Goal: Task Accomplishment & Management: Manage account settings

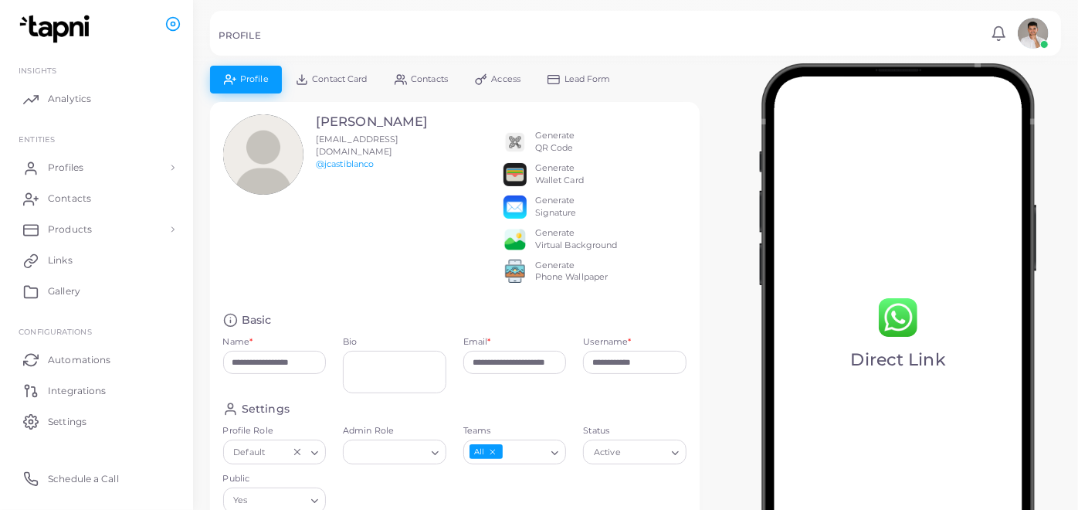
click at [340, 83] on span "Contact Card" at bounding box center [339, 79] width 55 height 8
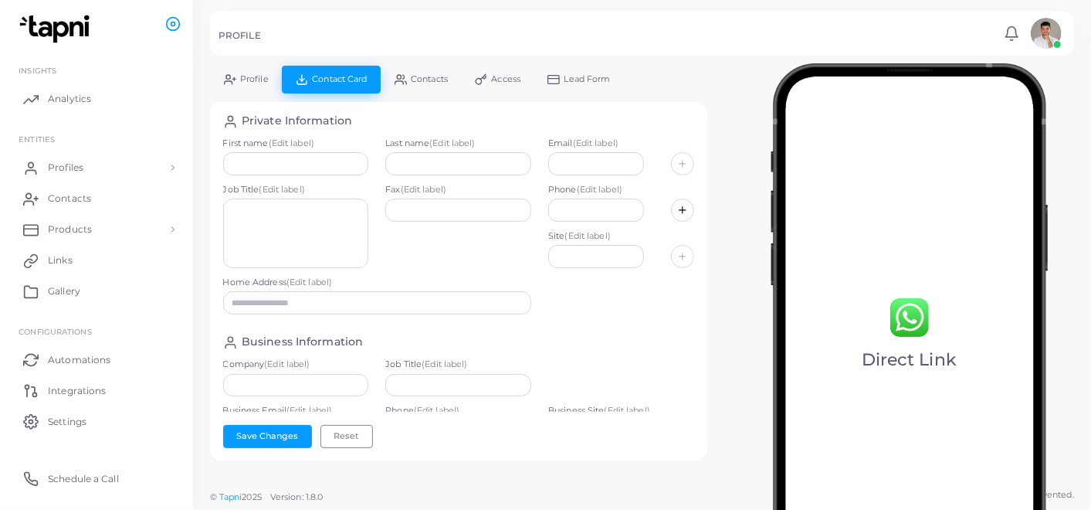
click at [250, 82] on span "Profile" at bounding box center [254, 79] width 29 height 8
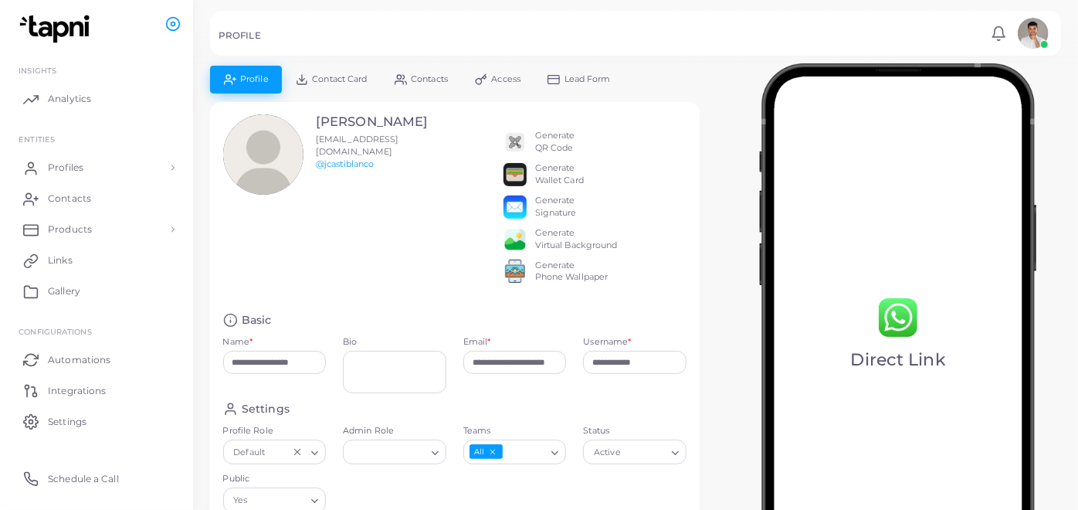
click at [474, 73] on link "Access" at bounding box center [498, 79] width 73 height 27
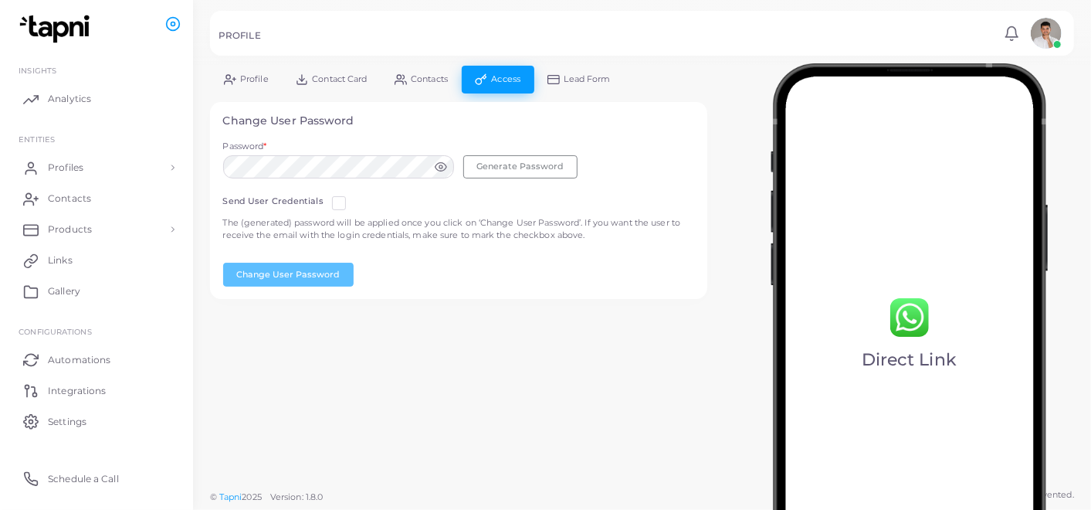
click at [247, 81] on span "Profile" at bounding box center [254, 79] width 29 height 8
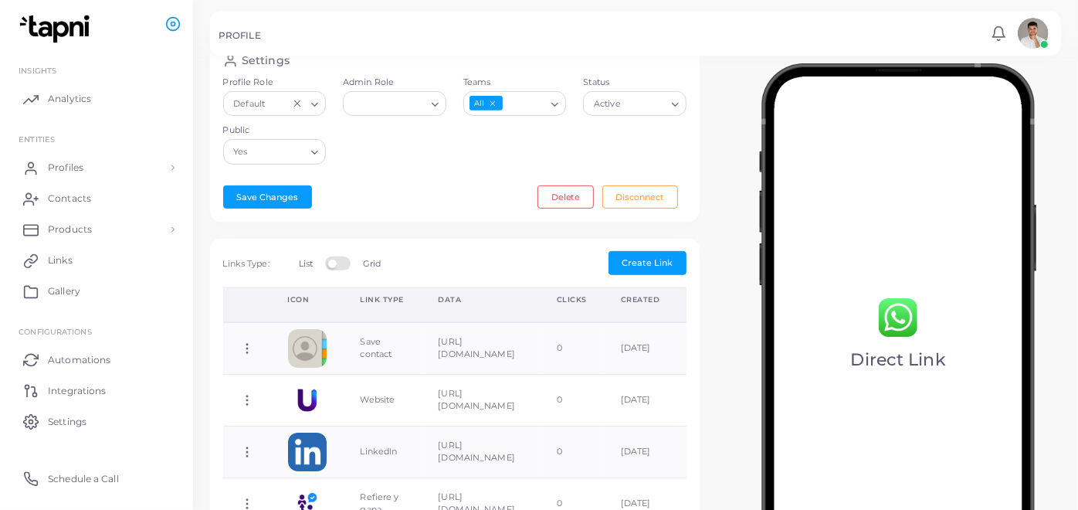
scroll to position [363, 0]
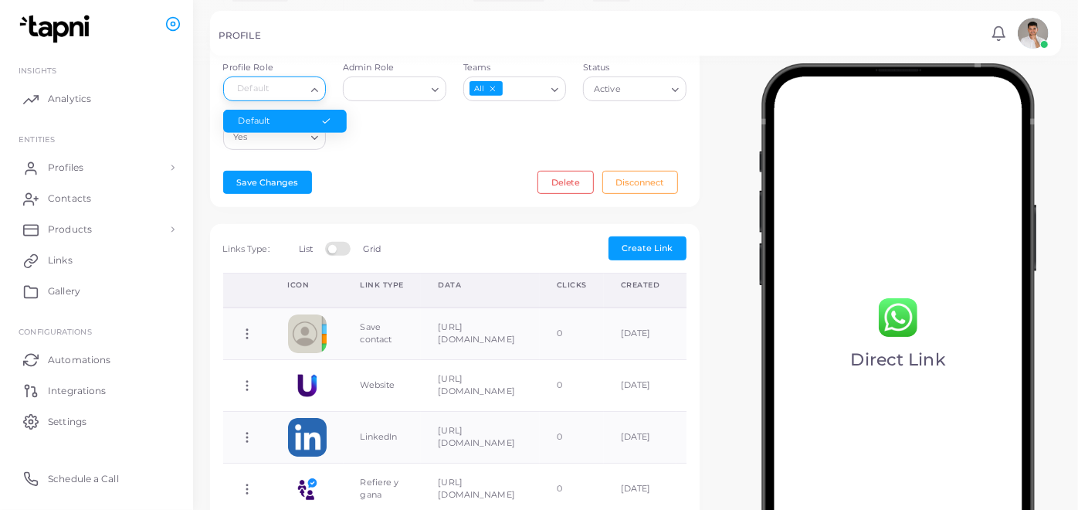
click at [313, 96] on icon "Search for option" at bounding box center [315, 90] width 12 height 12
click at [314, 96] on icon "Search for option" at bounding box center [315, 90] width 12 height 12
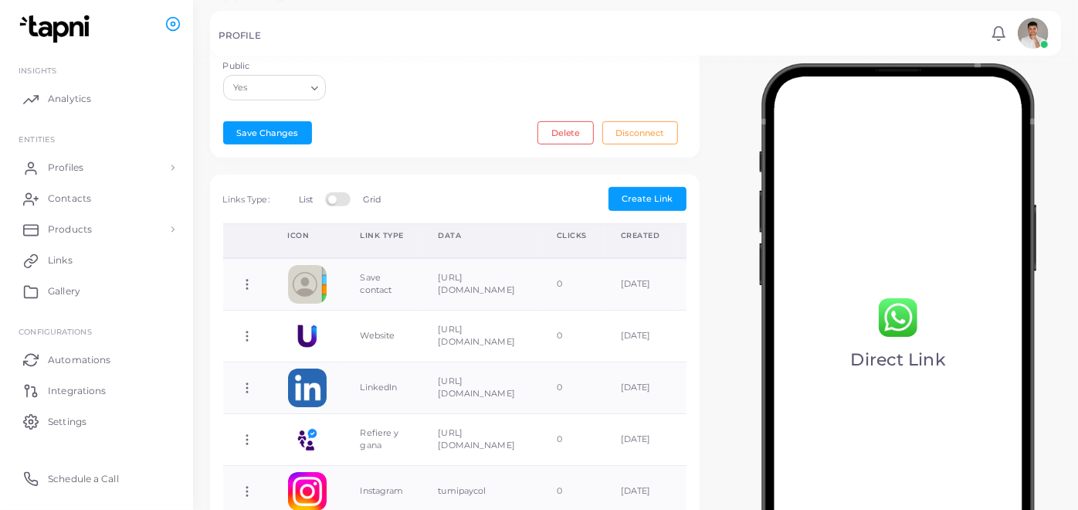
scroll to position [516, 0]
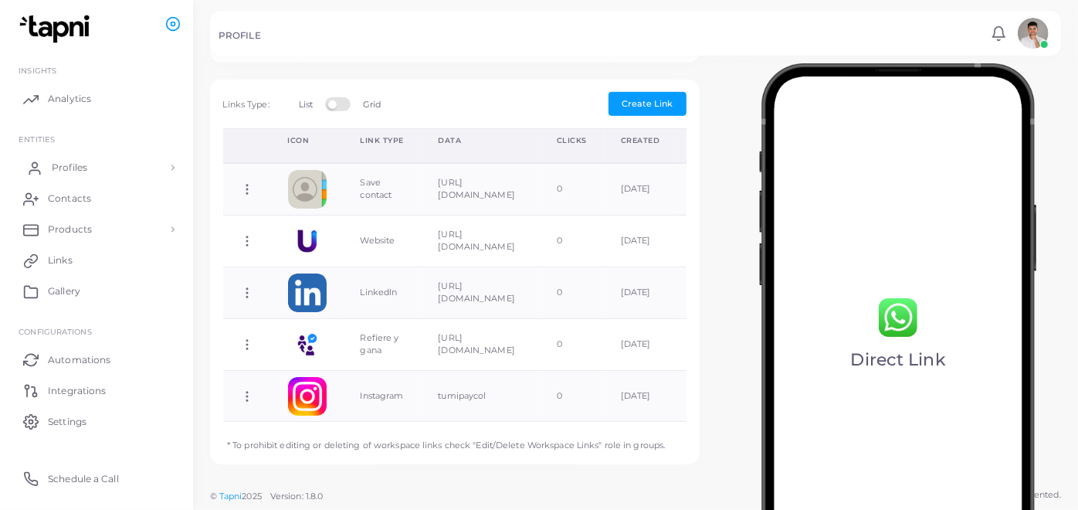
click at [79, 171] on span "Profiles" at bounding box center [70, 168] width 36 height 14
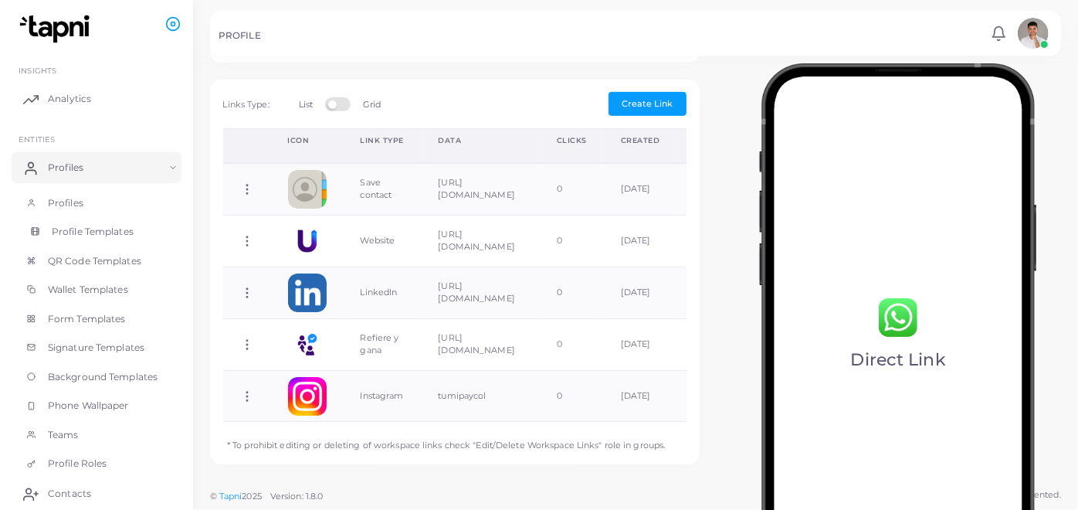
click at [91, 229] on span "Profile Templates" at bounding box center [93, 232] width 82 height 14
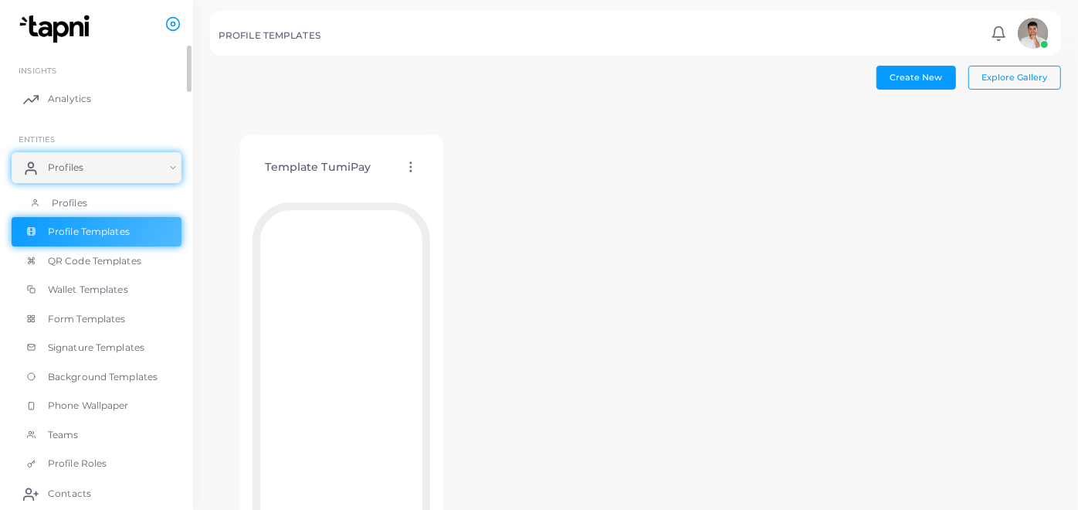
click at [99, 195] on link "Profiles" at bounding box center [97, 202] width 170 height 29
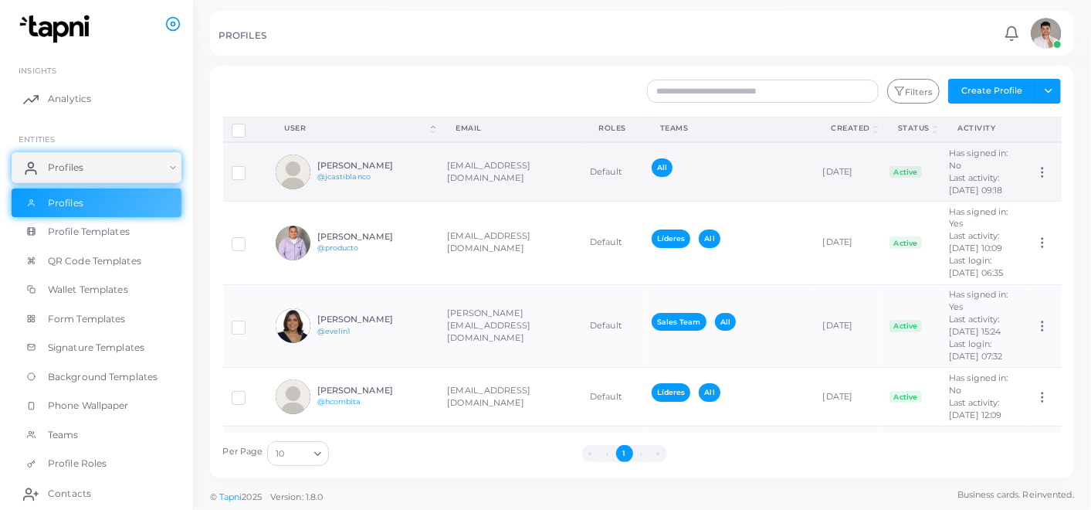
click at [1037, 179] on icon at bounding box center [1043, 172] width 14 height 14
click at [976, 157] on div "Has signed in: No Last activity: [DATE] 09:18" at bounding box center [984, 172] width 70 height 49
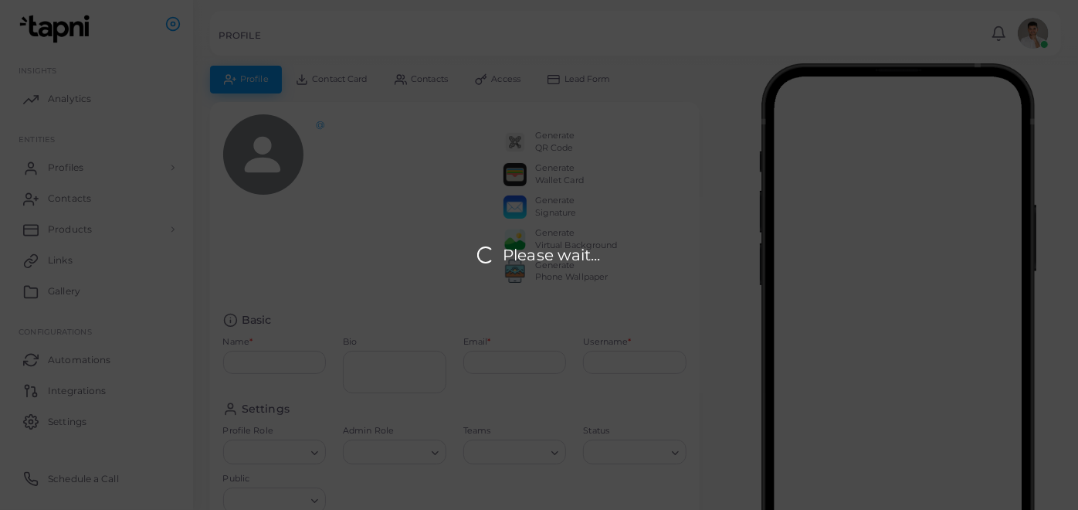
type input "**********"
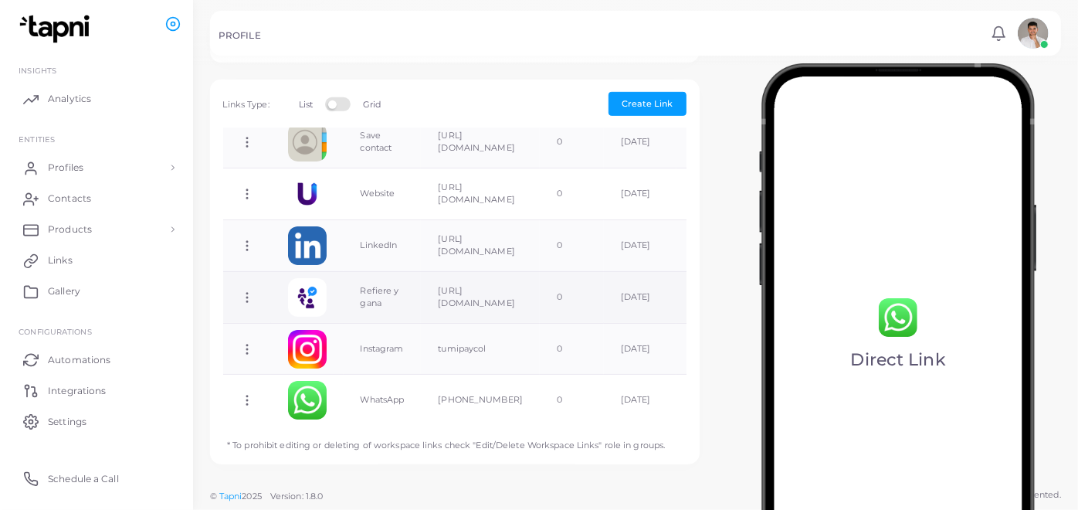
scroll to position [66, 0]
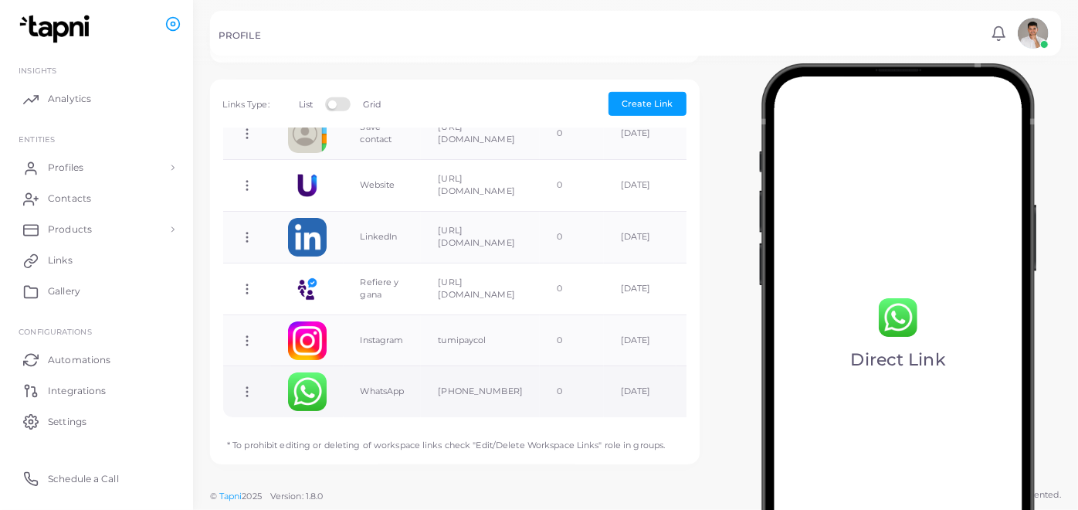
click at [244, 385] on icon at bounding box center [247, 392] width 14 height 14
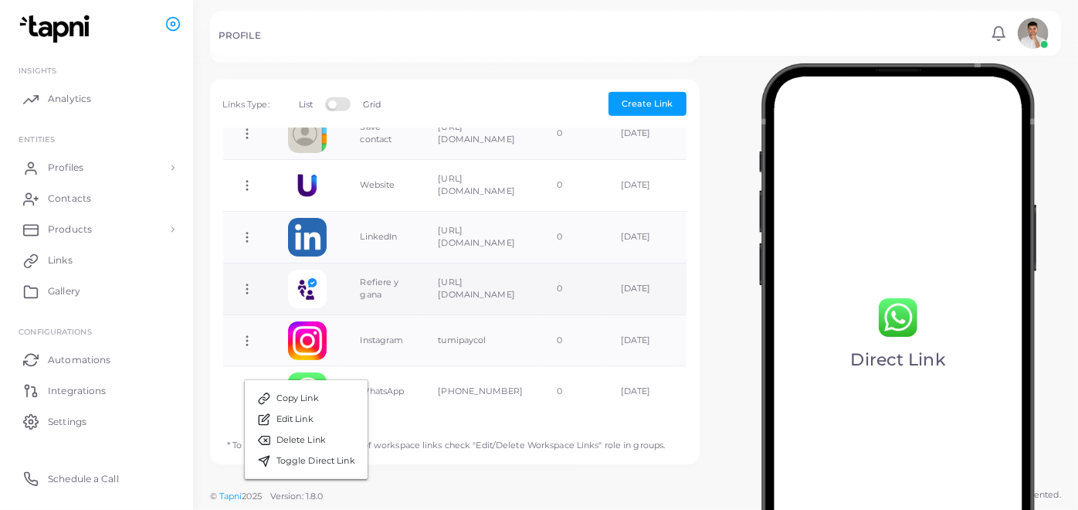
scroll to position [0, 0]
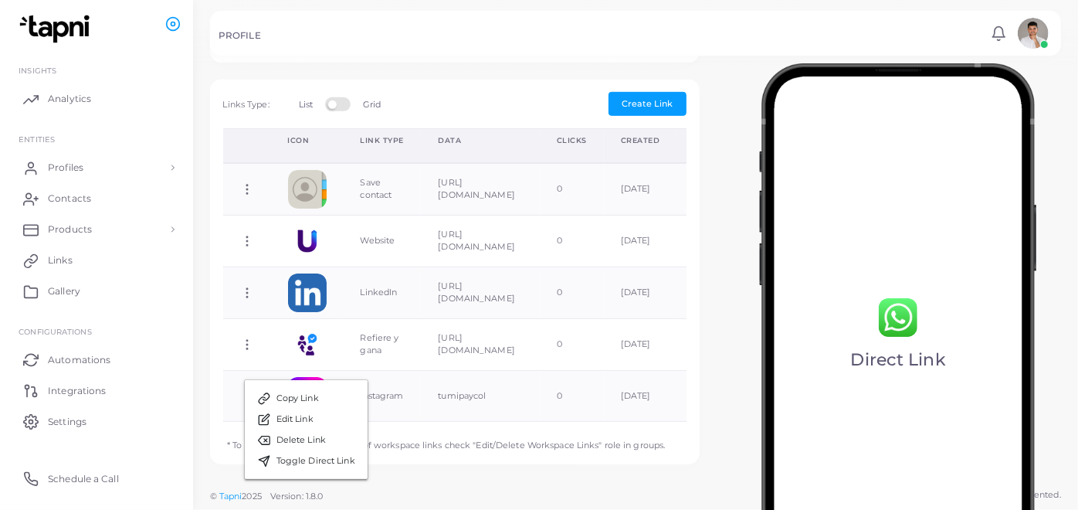
click at [341, 104] on label at bounding box center [340, 103] width 30 height 12
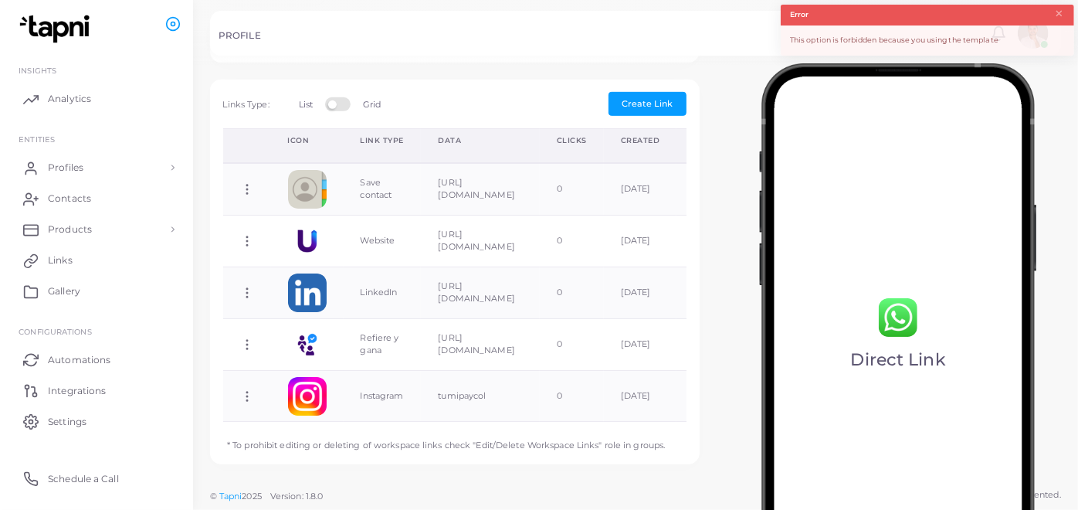
click at [340, 104] on label at bounding box center [340, 103] width 30 height 12
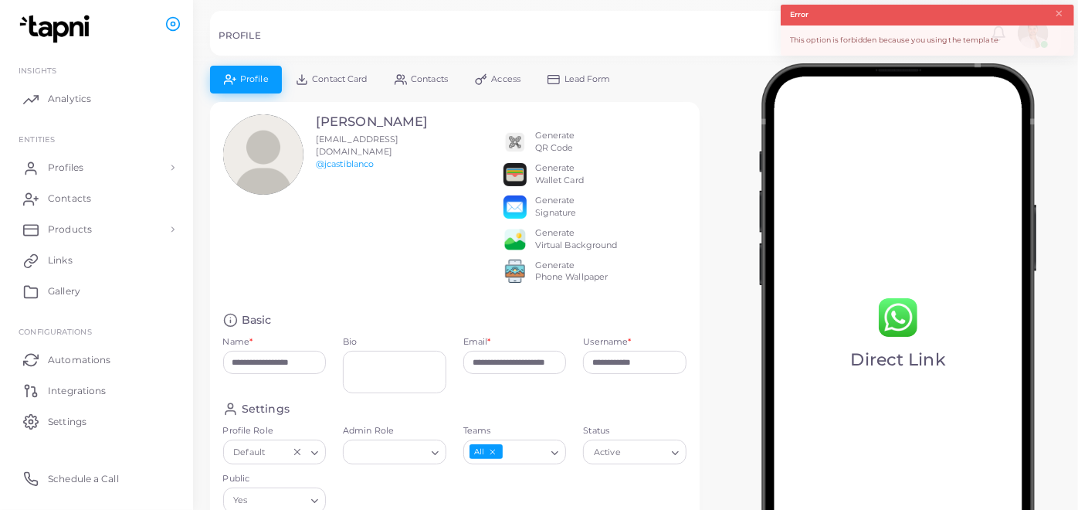
click at [344, 76] on span "Contact Card" at bounding box center [339, 79] width 55 height 8
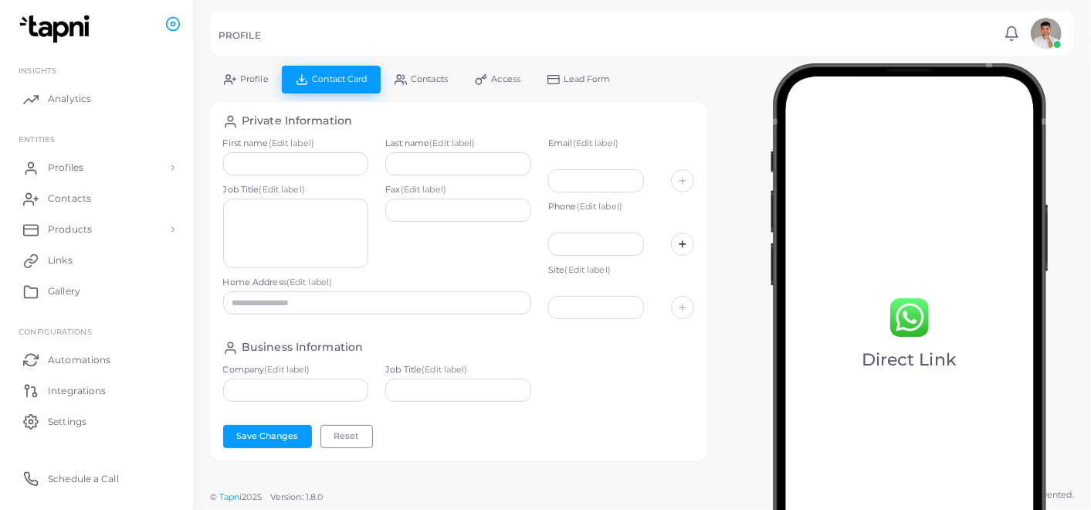
click at [507, 70] on link "Access" at bounding box center [498, 79] width 73 height 27
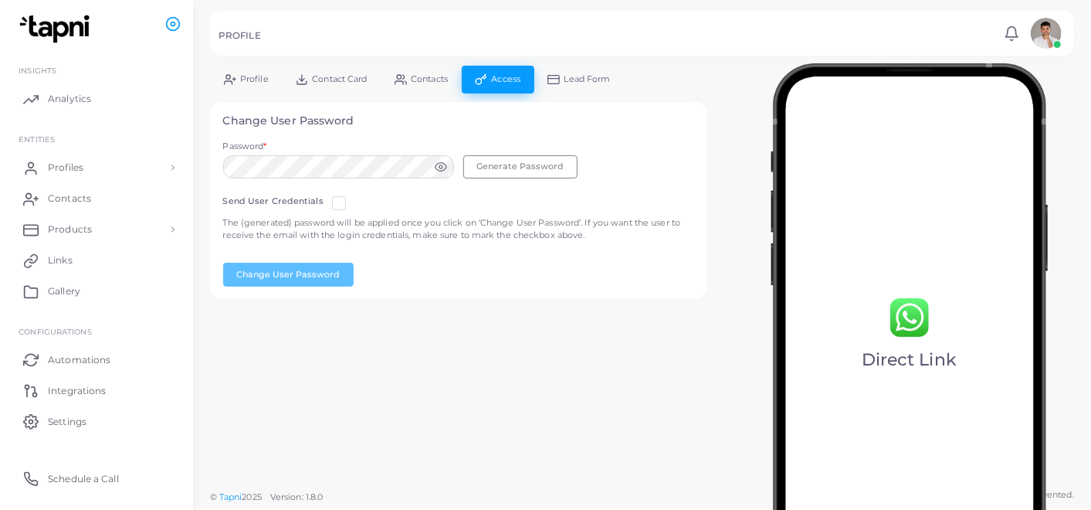
click at [604, 89] on link "Lead Form" at bounding box center [580, 79] width 90 height 27
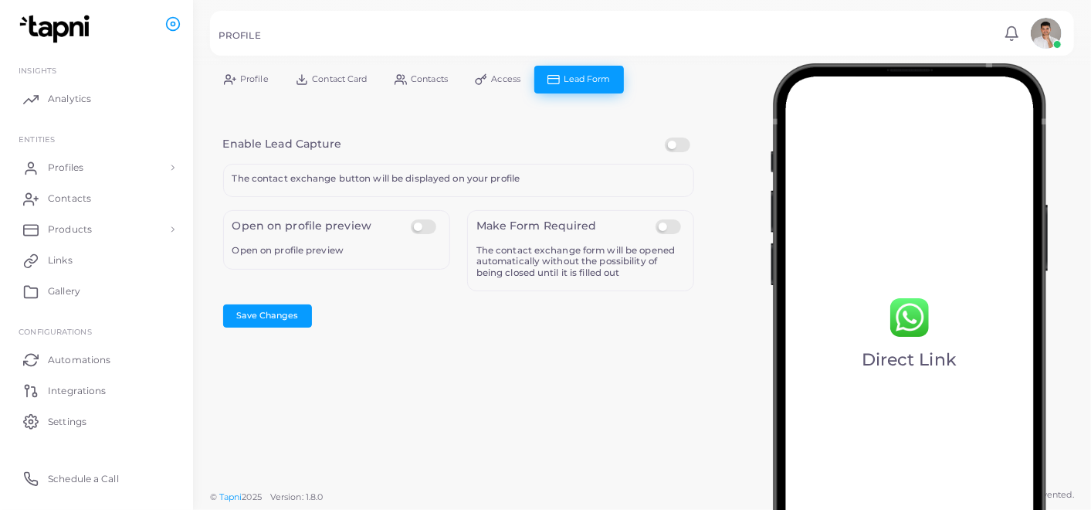
click at [244, 72] on link "Profile" at bounding box center [246, 79] width 72 height 27
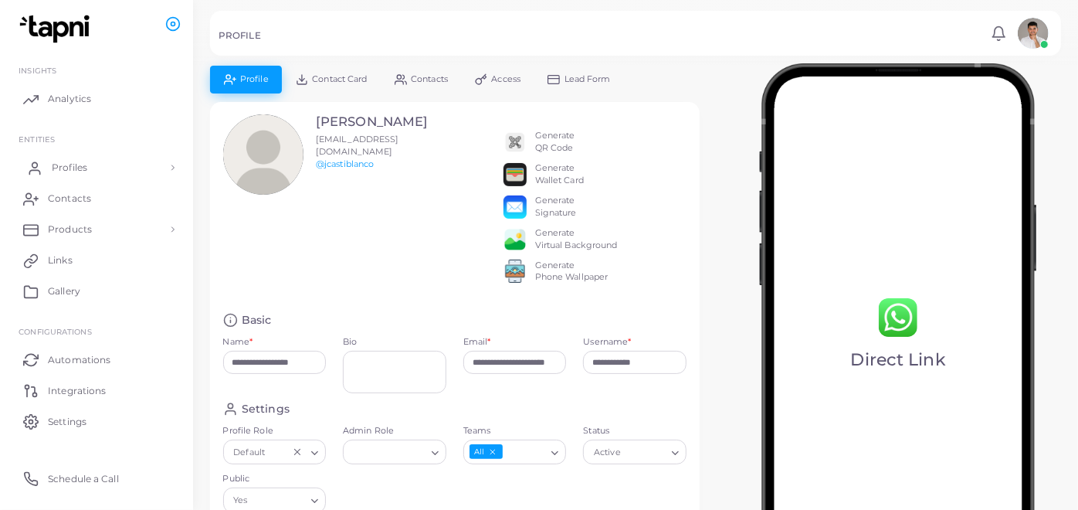
click at [61, 170] on span "Profiles" at bounding box center [70, 168] width 36 height 14
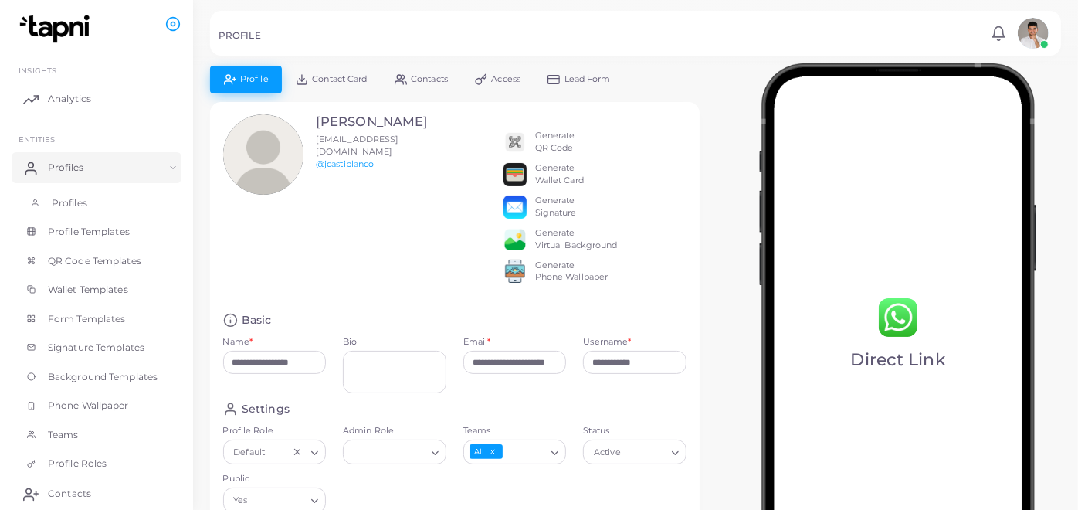
click at [75, 203] on span "Profiles" at bounding box center [70, 203] width 36 height 14
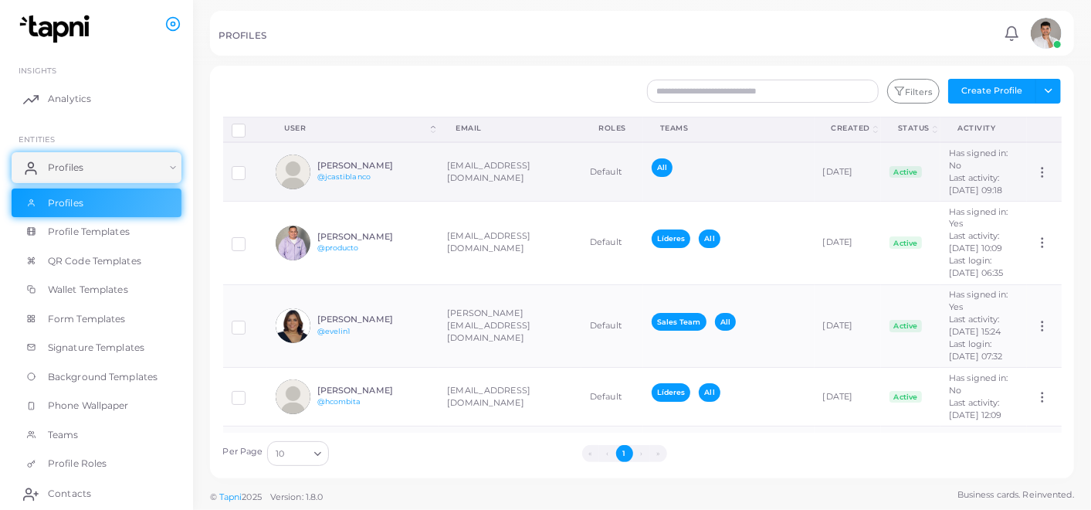
click at [1043, 178] on icon at bounding box center [1043, 172] width 14 height 14
click at [774, 165] on td "All" at bounding box center [728, 171] width 171 height 59
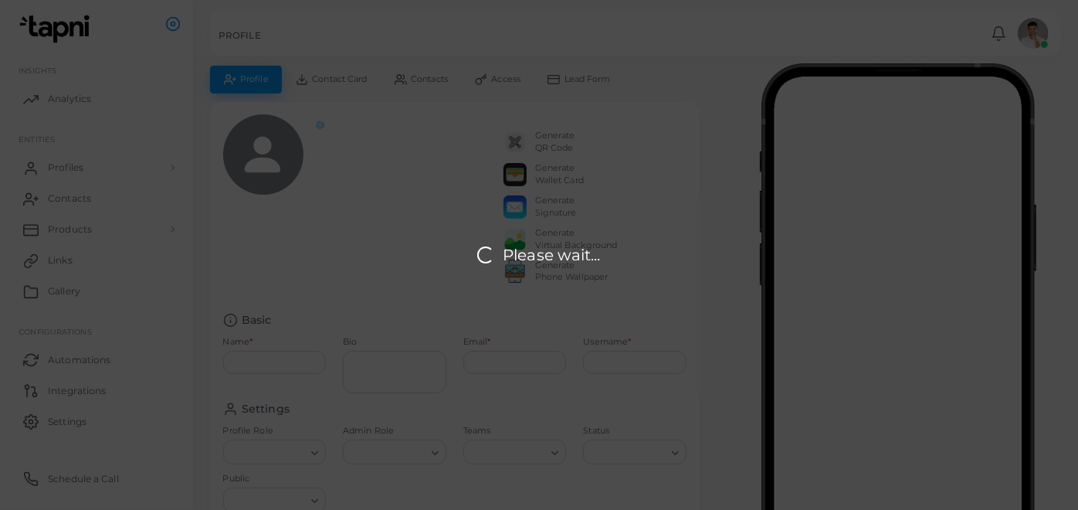
type input "**********"
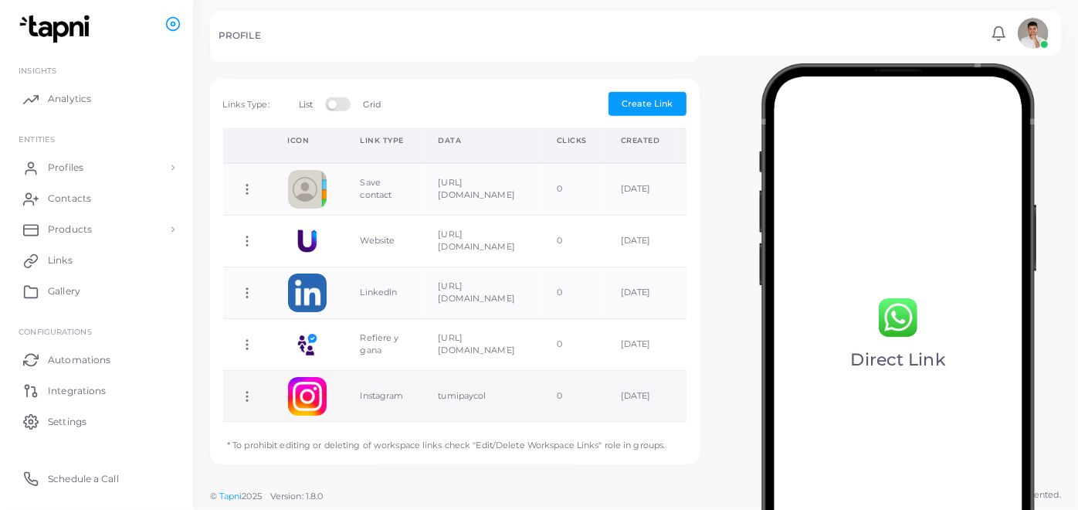
scroll to position [66, 0]
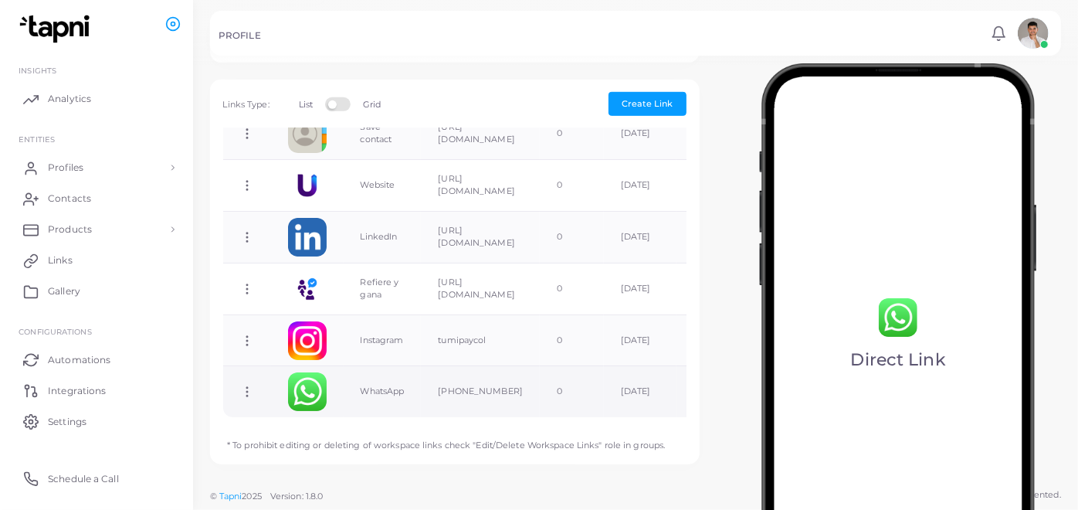
click at [540, 379] on td "[PHONE_NUMBER]" at bounding box center [480, 391] width 119 height 51
click at [245, 385] on icon at bounding box center [247, 392] width 14 height 14
click at [300, 412] on span "Edit Link" at bounding box center [295, 417] width 37 height 12
type input "********"
type input "**********"
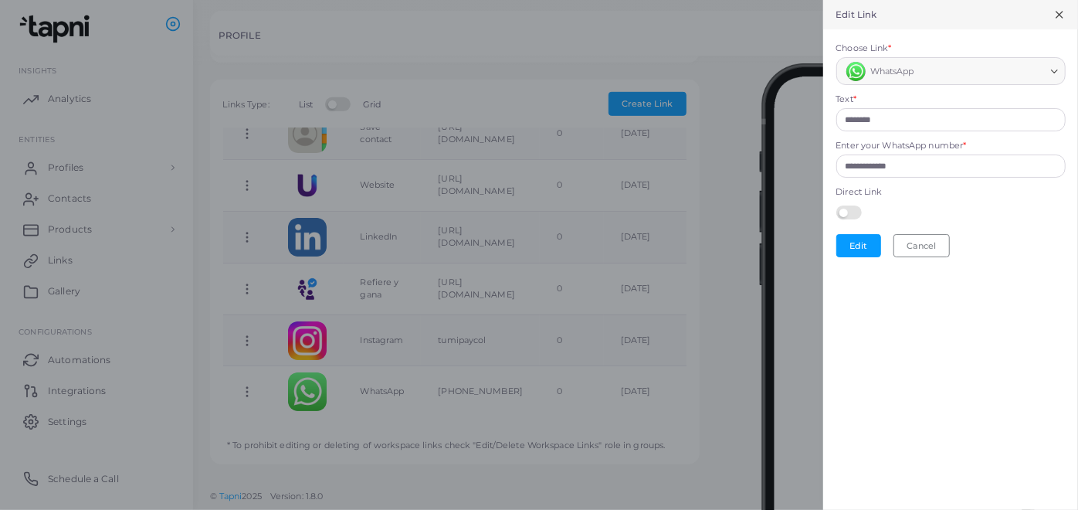
click at [856, 209] on label at bounding box center [852, 211] width 30 height 12
click at [857, 244] on button "Edit" at bounding box center [859, 245] width 45 height 23
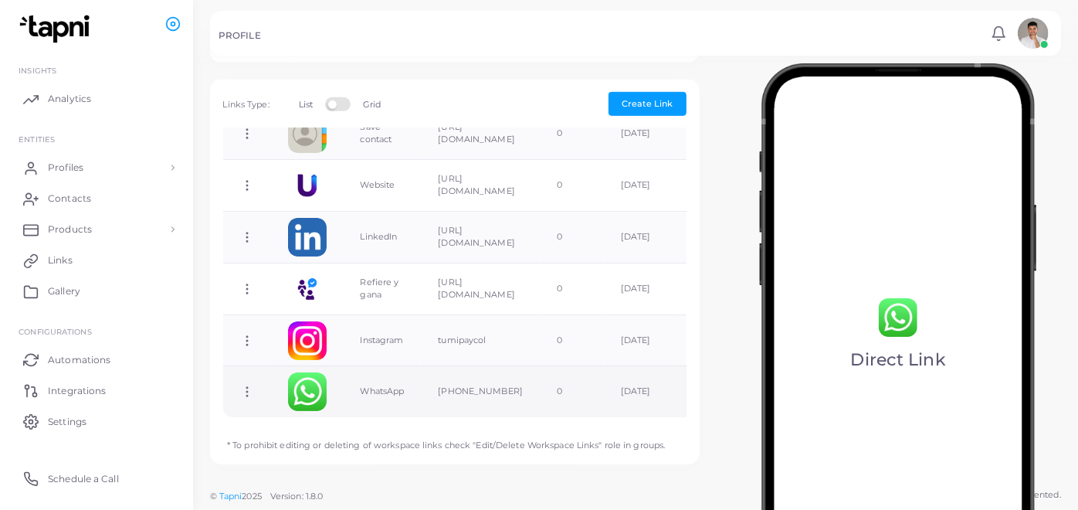
click at [264, 375] on td "Copy Link Edit Link Delete Link Toggle Direct Link" at bounding box center [247, 391] width 48 height 51
click at [236, 380] on td "Copy Link Edit Link Delete Link Toggle Direct Link" at bounding box center [247, 391] width 48 height 51
click at [257, 375] on td "Copy Link Edit Link Delete Link Toggle Direct Link" at bounding box center [247, 391] width 48 height 51
click at [246, 385] on icon at bounding box center [247, 392] width 14 height 14
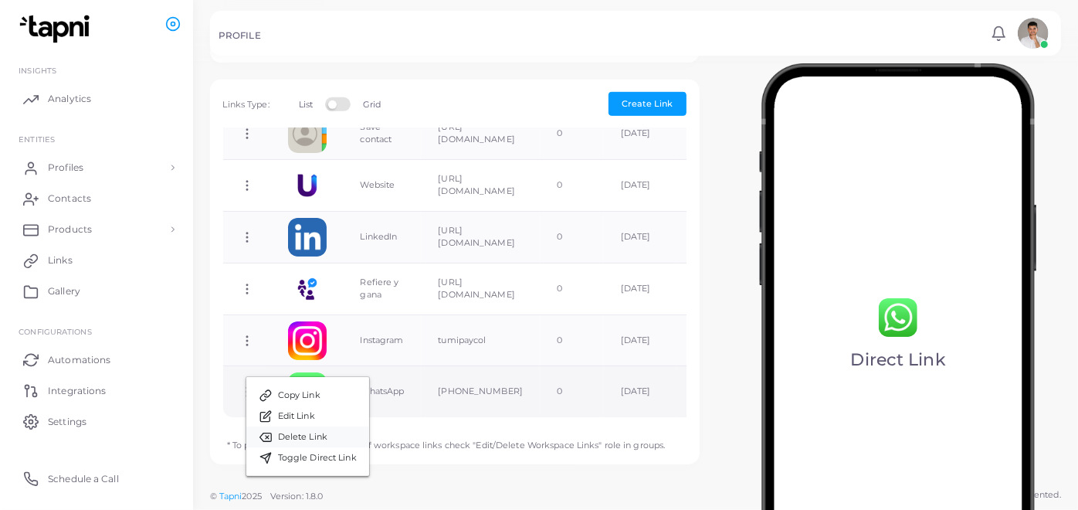
click at [321, 440] on span "Delete Link" at bounding box center [302, 437] width 49 height 12
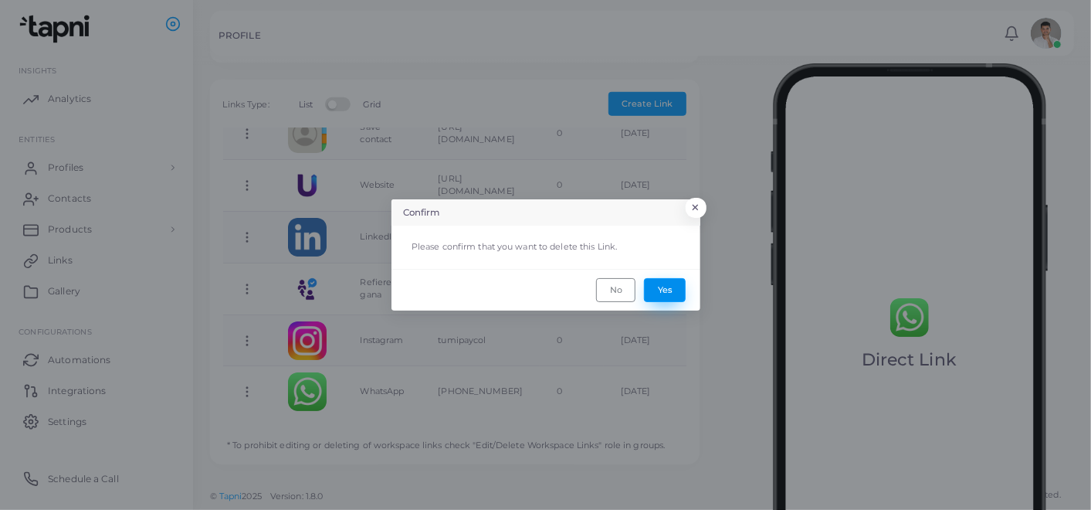
click at [660, 284] on button "Yes" at bounding box center [665, 289] width 42 height 23
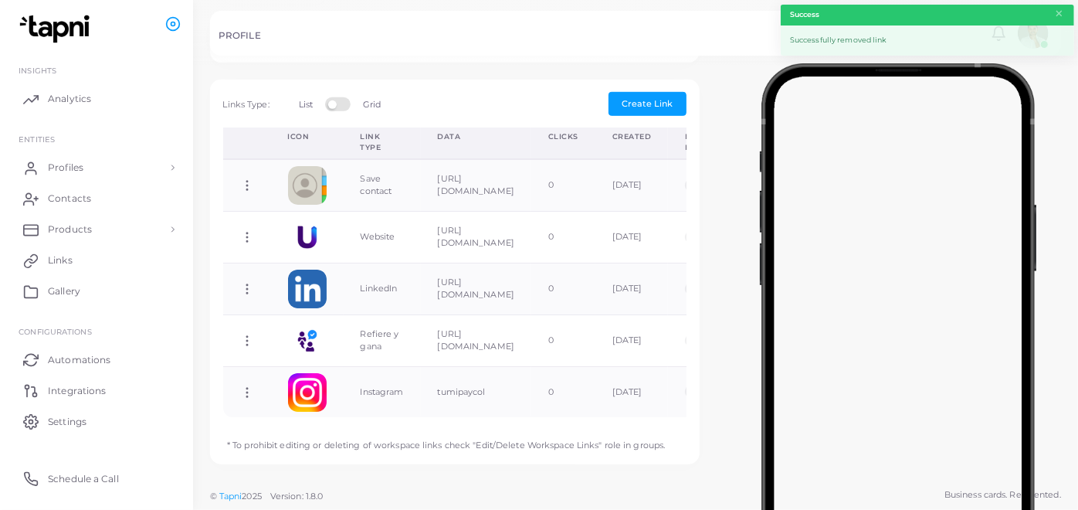
scroll to position [0, 0]
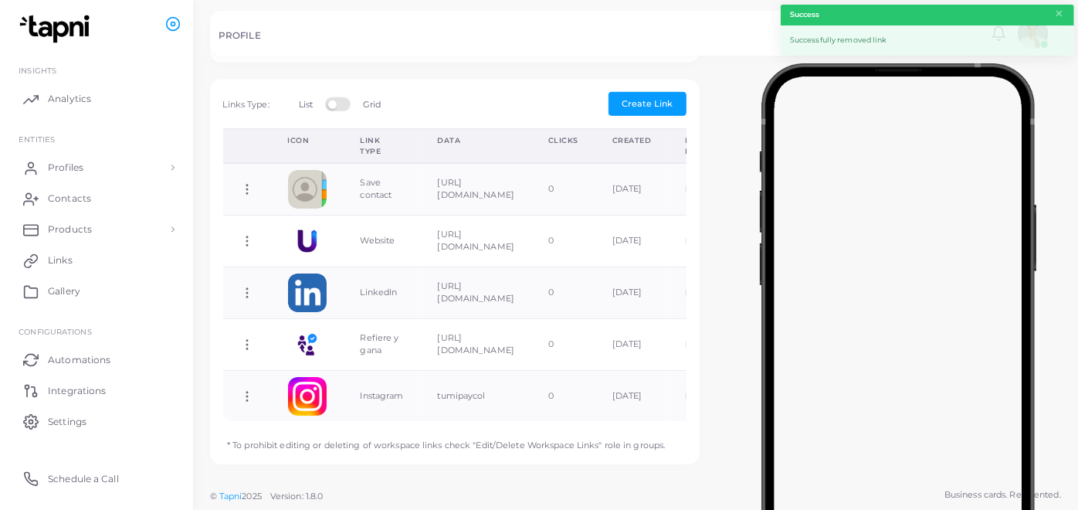
click at [653, 92] on div "Create New Link Choose Link * Loading... Text * Enter your WhatsApp number * Di…" at bounding box center [455, 272] width 490 height 385
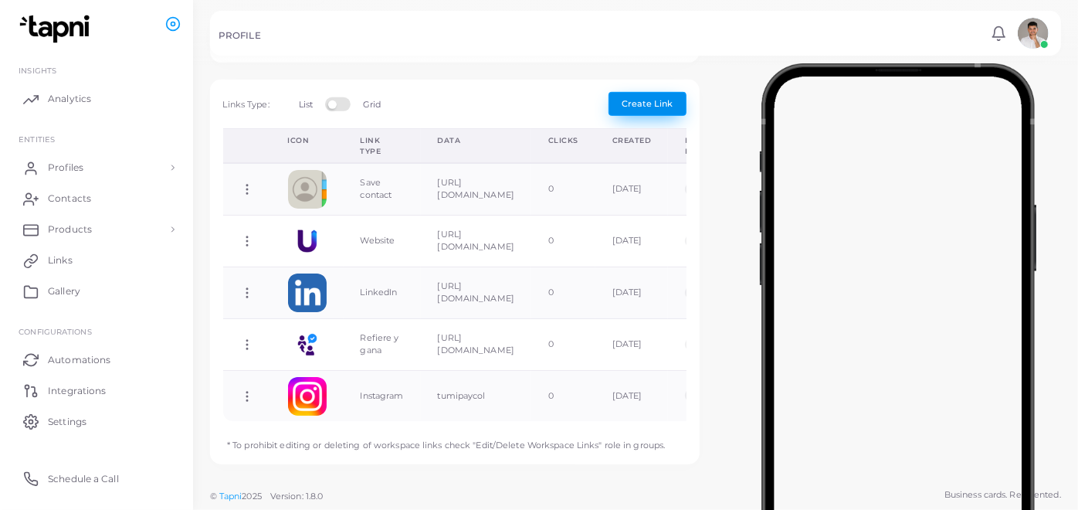
click at [639, 112] on button "Create Link" at bounding box center [648, 103] width 78 height 23
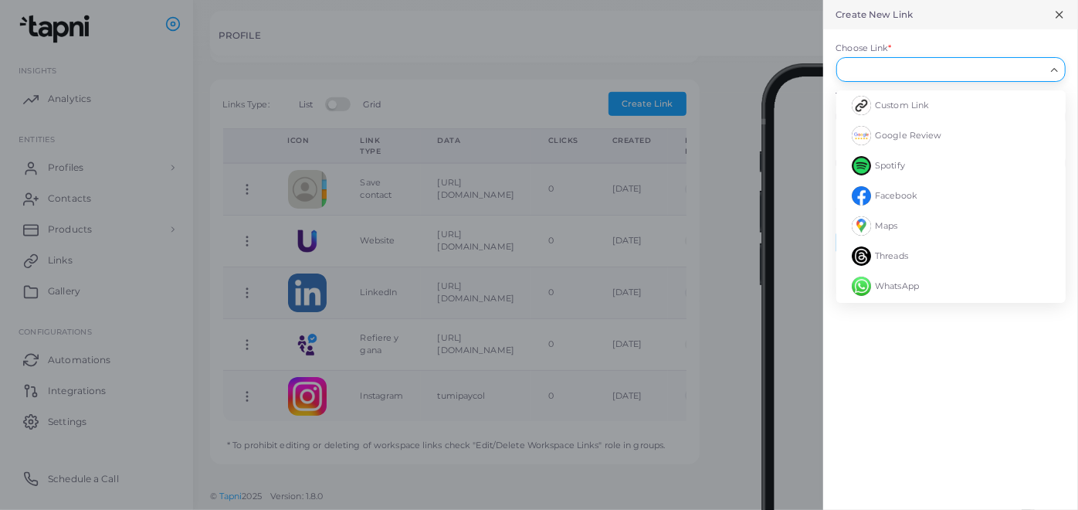
click at [902, 73] on input "Choose Link *" at bounding box center [945, 69] width 202 height 17
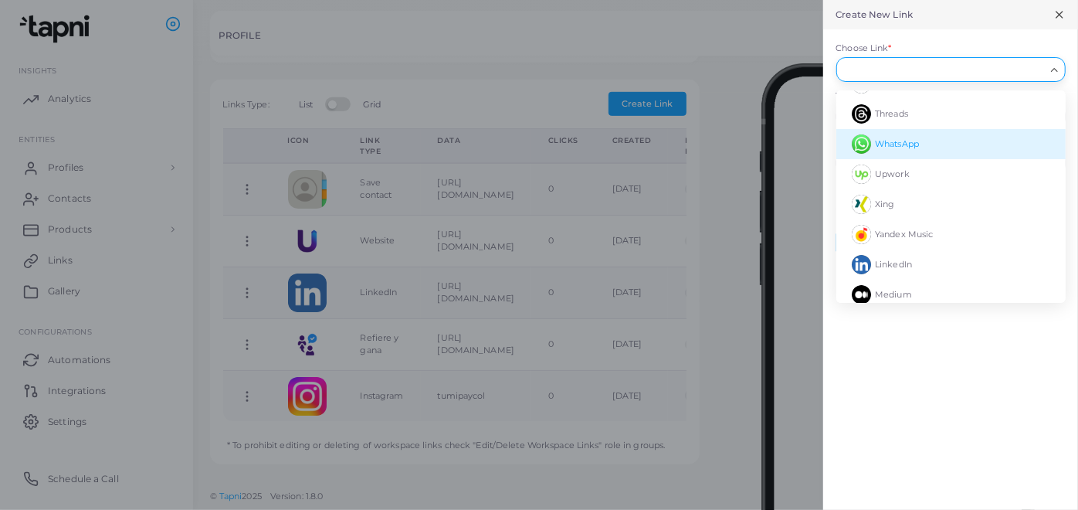
click at [905, 146] on span "WhatsApp" at bounding box center [897, 143] width 44 height 11
type input "********"
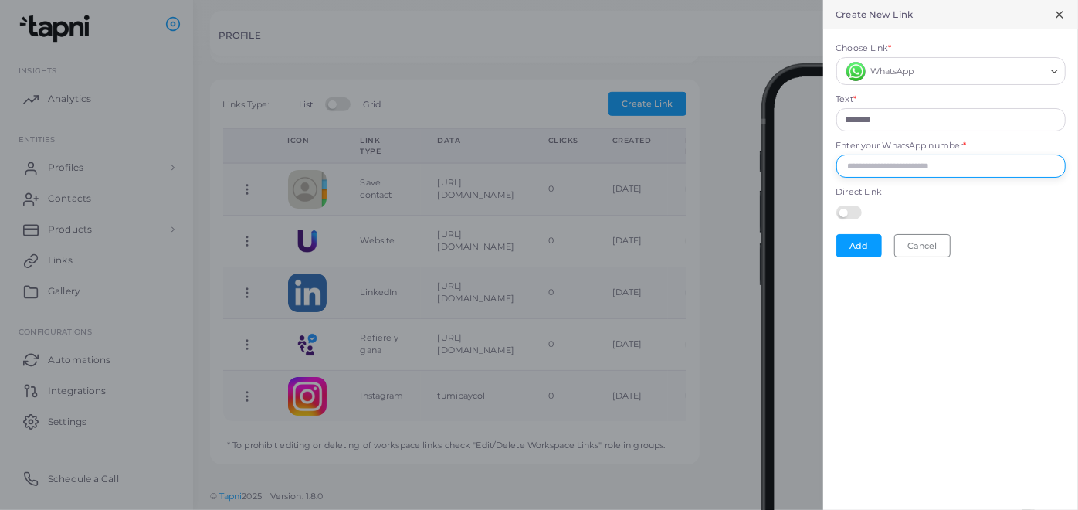
click at [875, 165] on input "Enter your WhatsApp number *" at bounding box center [951, 165] width 229 height 23
type input "**********"
click at [856, 244] on button "Add" at bounding box center [860, 245] width 46 height 23
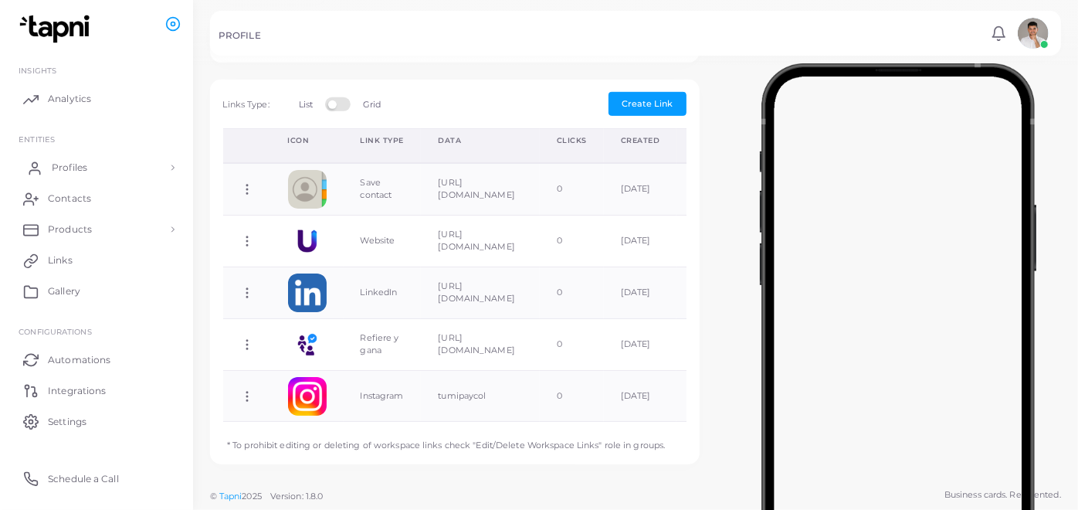
click at [79, 161] on span "Profiles" at bounding box center [70, 168] width 36 height 14
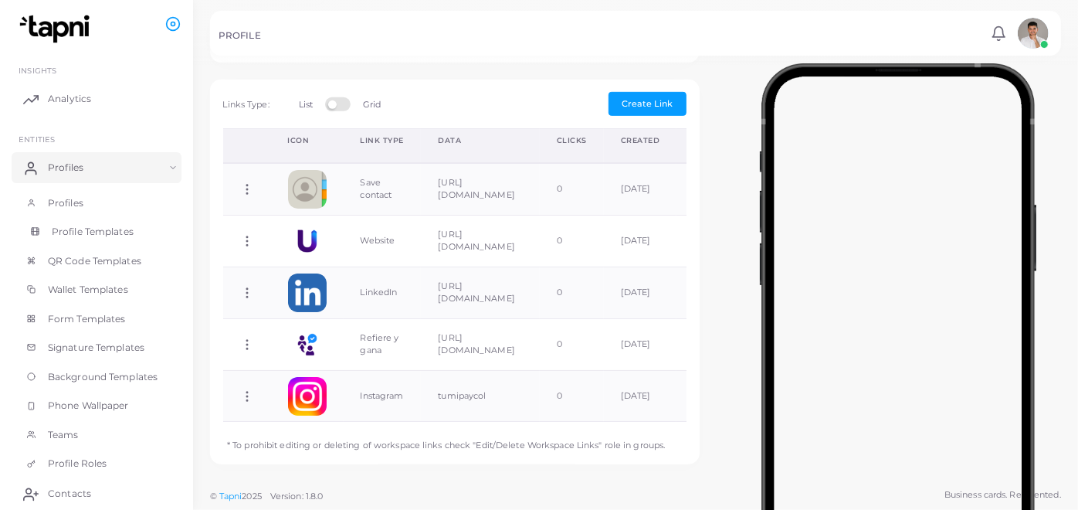
click at [88, 227] on span "Profile Templates" at bounding box center [93, 232] width 82 height 14
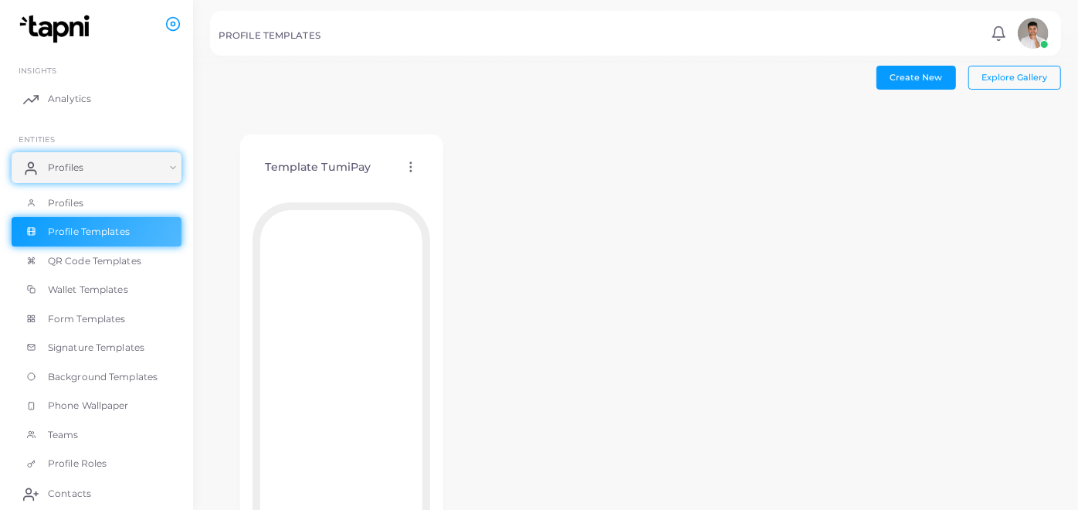
click at [406, 170] on icon at bounding box center [411, 167] width 14 height 14
click at [456, 185] on span "Edit Template" at bounding box center [468, 189] width 59 height 12
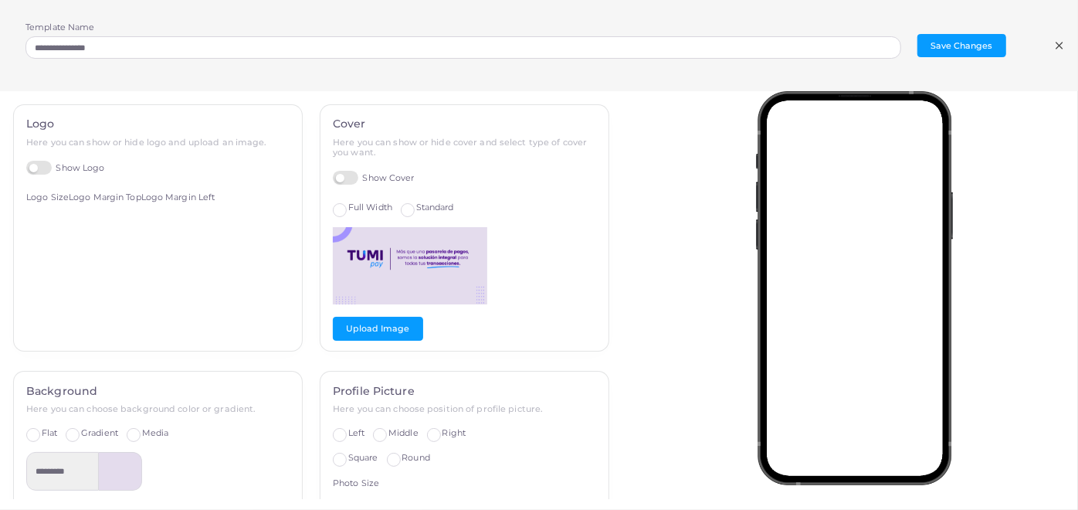
click at [1054, 47] on icon at bounding box center [1060, 45] width 12 height 12
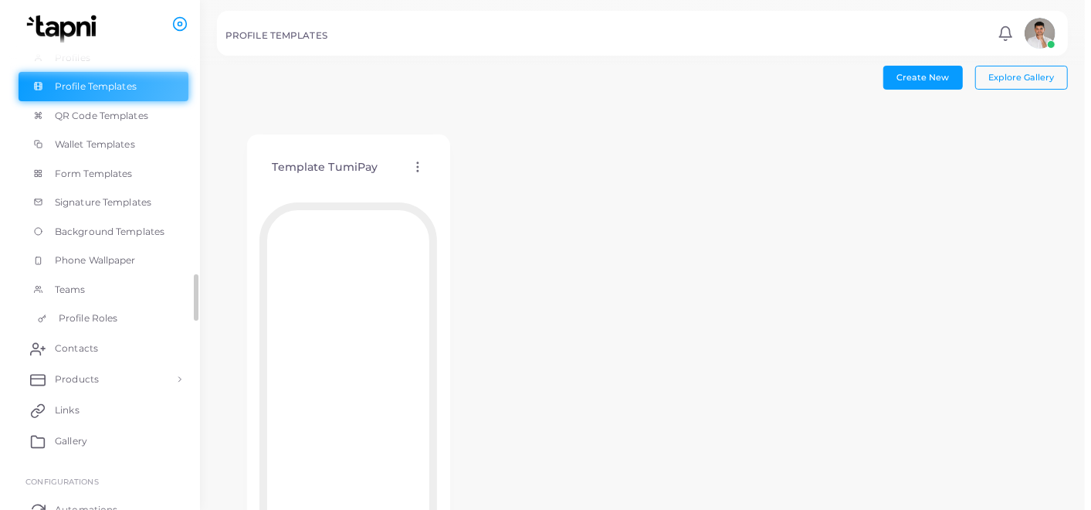
scroll to position [148, 0]
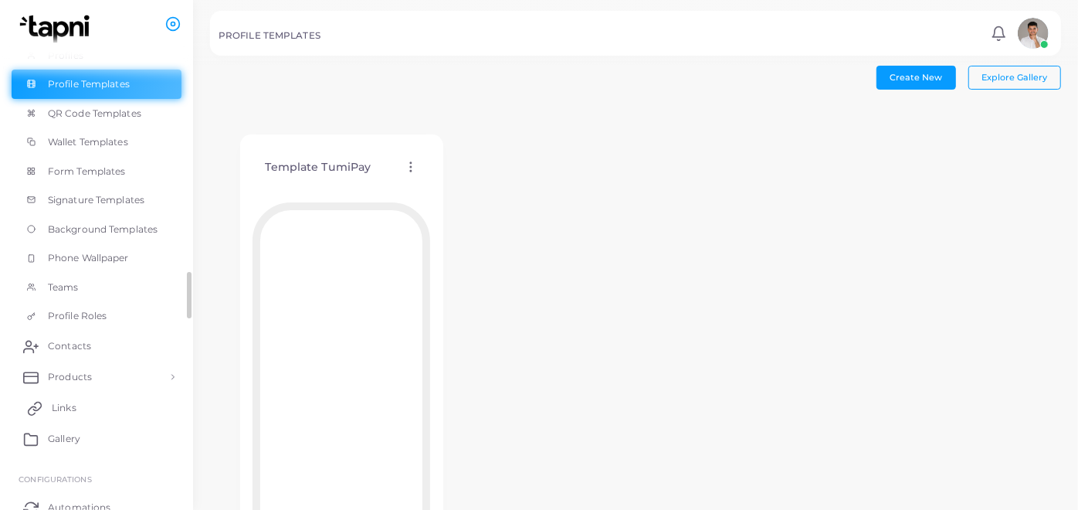
click at [54, 399] on link "Links" at bounding box center [97, 407] width 170 height 31
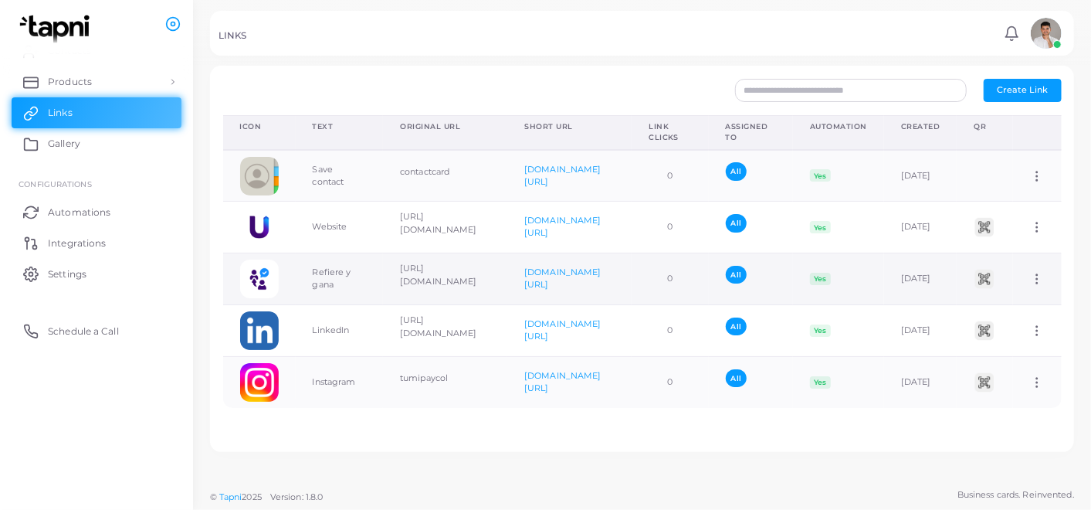
click at [884, 282] on td "Yes" at bounding box center [838, 279] width 91 height 52
click at [1030, 280] on icon at bounding box center [1037, 279] width 14 height 14
click at [1017, 315] on span "Edit Link" at bounding box center [1011, 320] width 37 height 12
type input "**********"
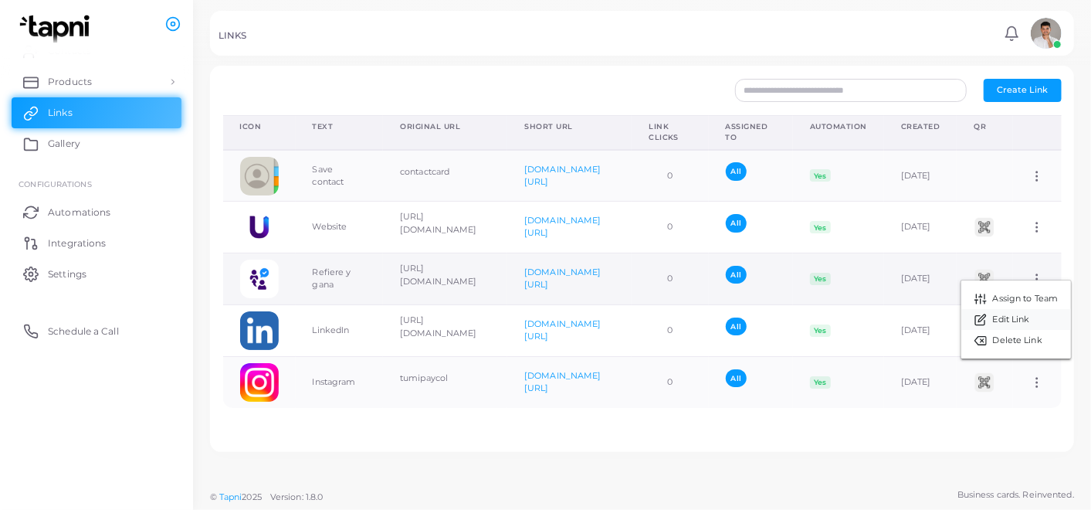
type input "**********"
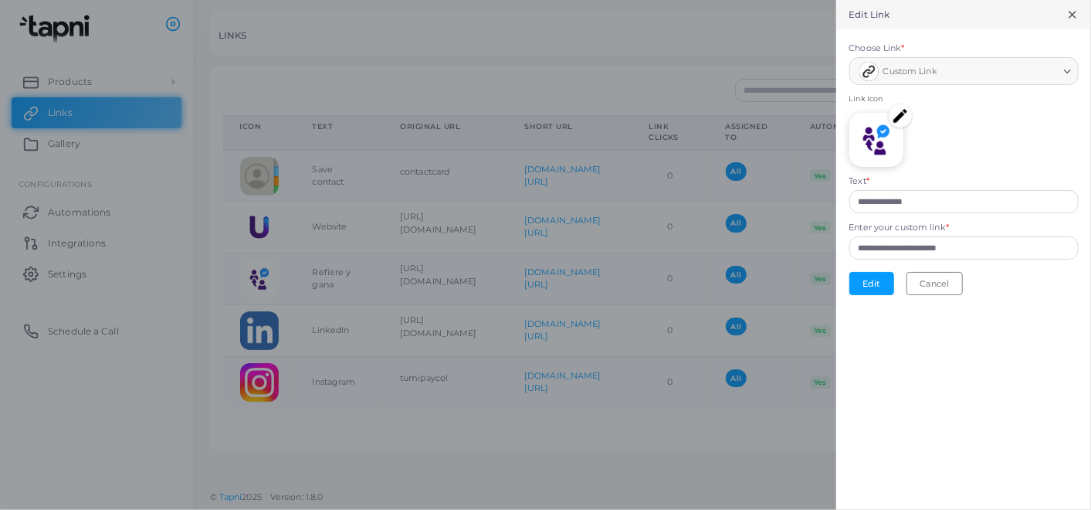
click at [1071, 13] on line at bounding box center [1073, 15] width 6 height 6
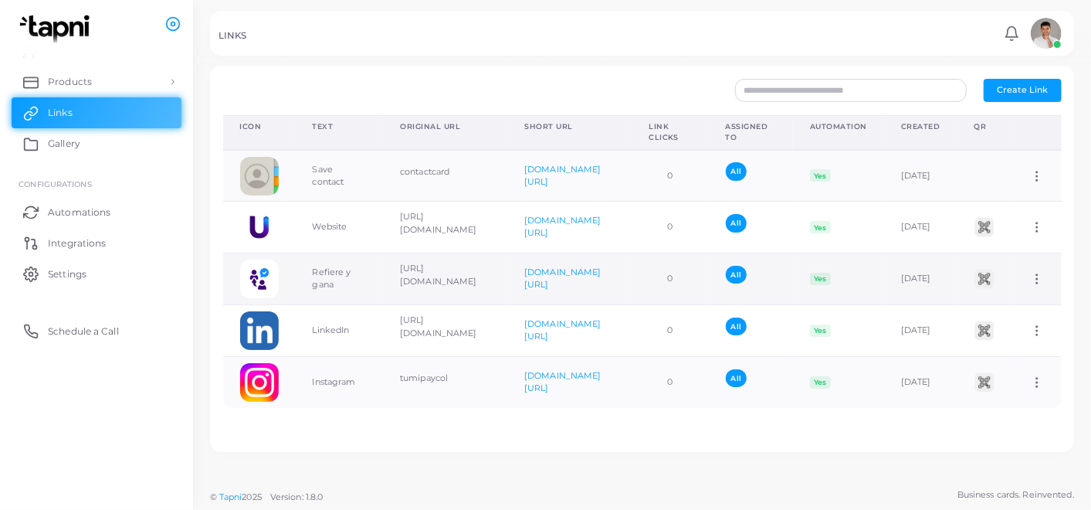
click at [1026, 268] on td "Assign to Team Edit Link Delete Link" at bounding box center [1037, 279] width 48 height 52
click at [1030, 276] on icon at bounding box center [1037, 279] width 14 height 14
click at [1008, 345] on link "Delete Link" at bounding box center [1017, 336] width 110 height 21
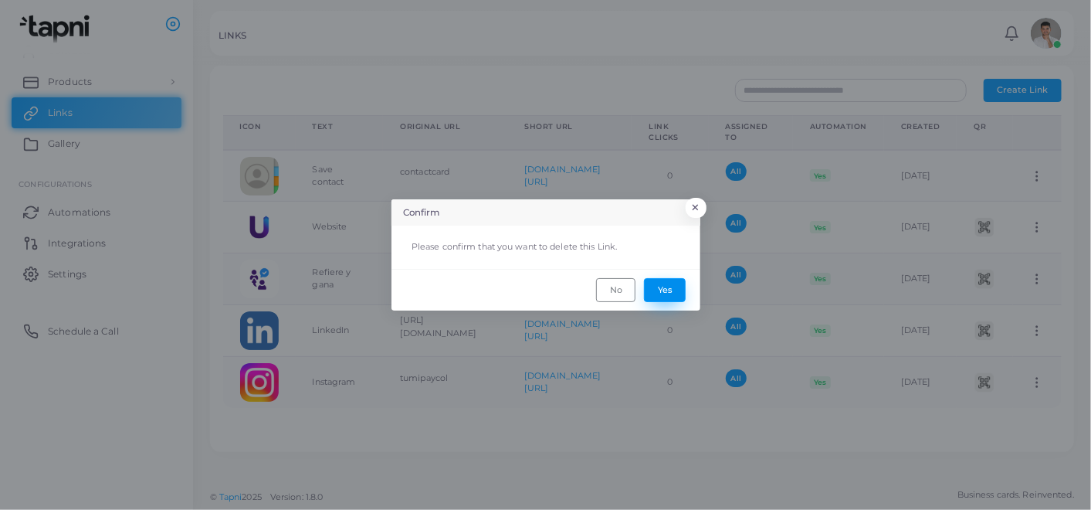
click at [664, 285] on button "Yes" at bounding box center [665, 289] width 42 height 23
